Goal: Navigation & Orientation: Find specific page/section

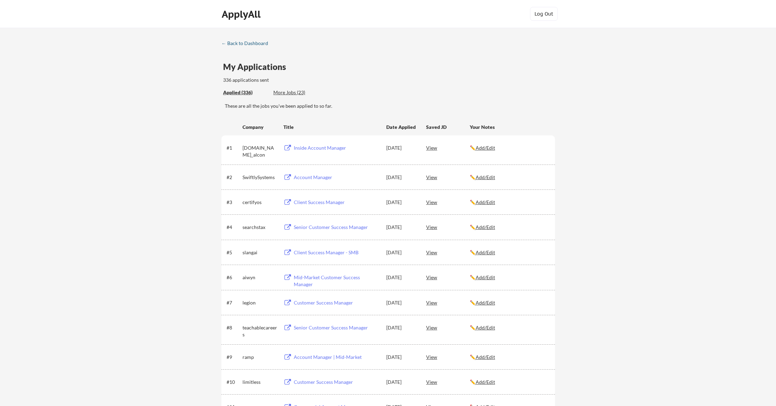
click at [259, 42] on div "← Back to Dashboard" at bounding box center [247, 43] width 52 height 5
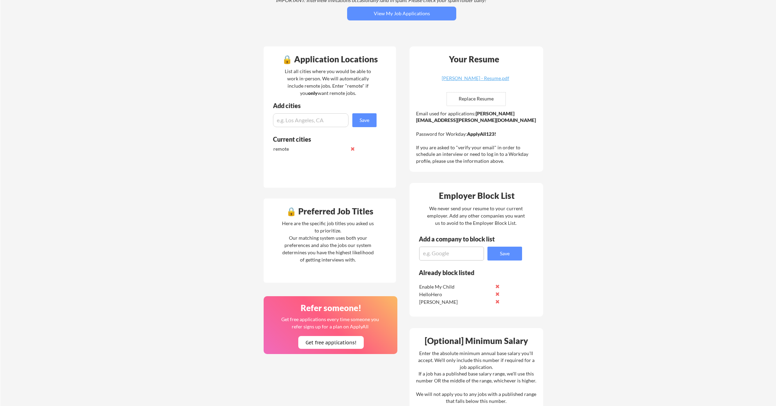
scroll to position [130, 0]
